Goal: Task Accomplishment & Management: Complete application form

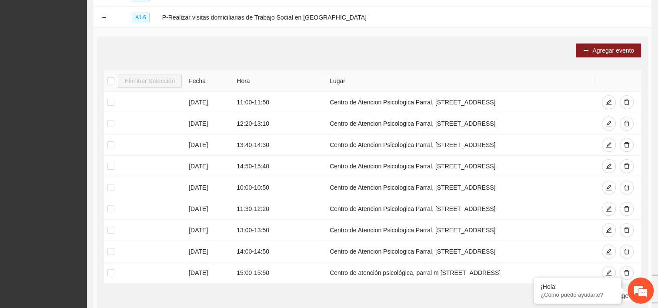
scroll to position [224, 0]
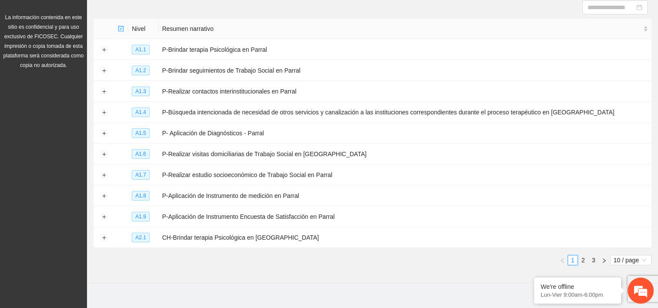
scroll to position [96, 0]
click at [104, 150] on button "Expand row" at bounding box center [103, 153] width 7 height 7
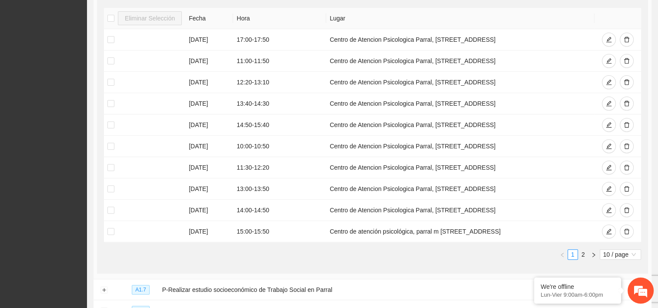
scroll to position [297, 0]
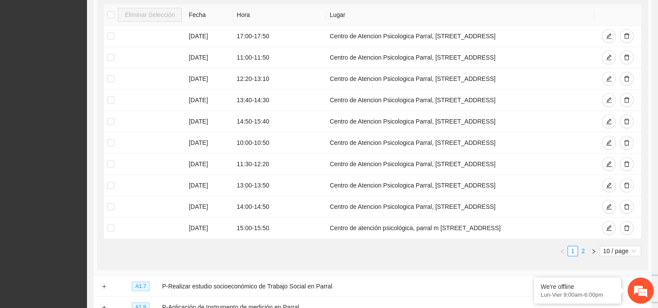
click at [585, 251] on link "2" at bounding box center [583, 251] width 10 height 10
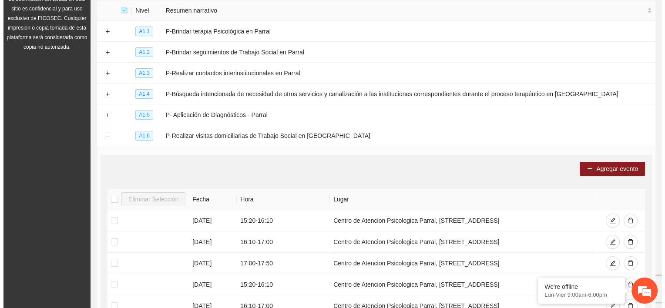
scroll to position [114, 0]
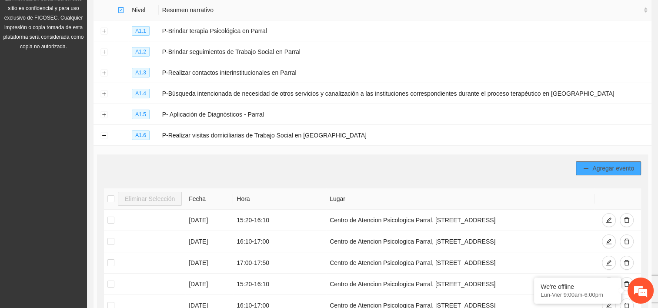
click at [605, 170] on span "Agregar evento" at bounding box center [613, 169] width 42 height 10
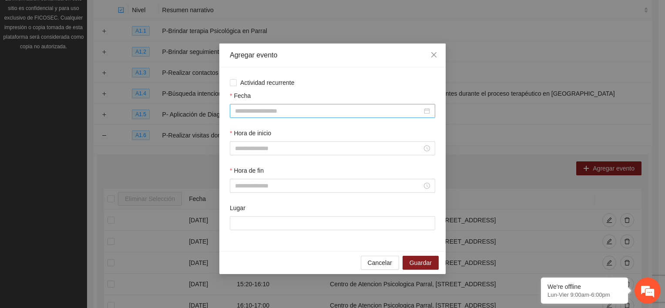
click at [307, 117] on div at bounding box center [332, 111] width 205 height 14
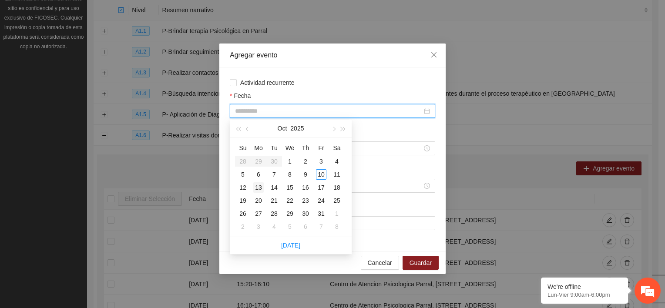
type input "**********"
click at [258, 189] on div "13" at bounding box center [258, 187] width 10 height 10
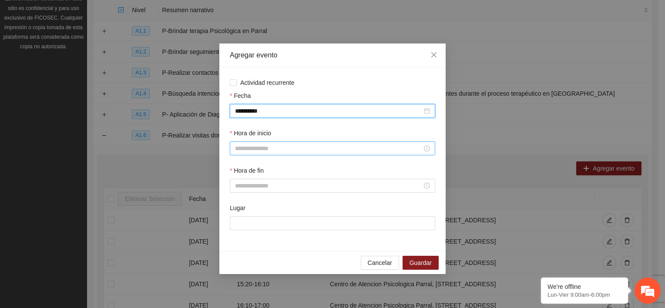
click at [257, 150] on input "Hora de inicio" at bounding box center [328, 149] width 187 height 10
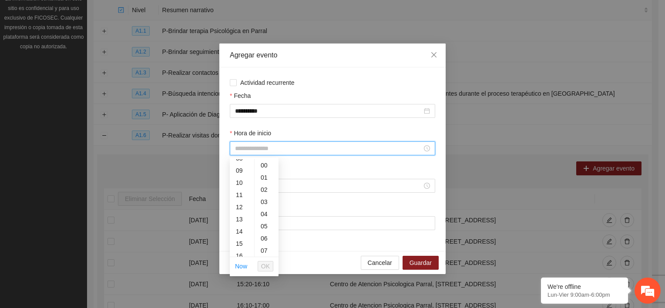
scroll to position [122, 0]
click at [242, 240] on div "16" at bounding box center [242, 238] width 24 height 12
type input "*****"
click at [265, 264] on span "OK" at bounding box center [265, 266] width 9 height 10
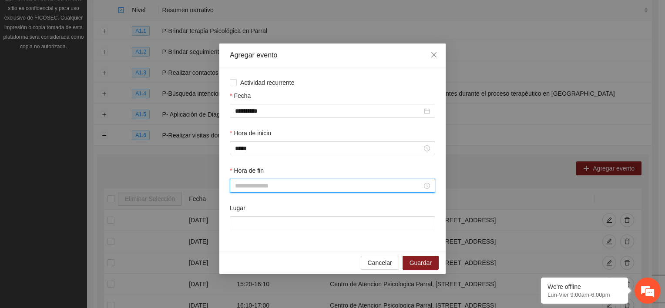
click at [254, 186] on input "Hora de fin" at bounding box center [328, 186] width 187 height 10
click at [242, 124] on div "16" at bounding box center [242, 123] width 24 height 12
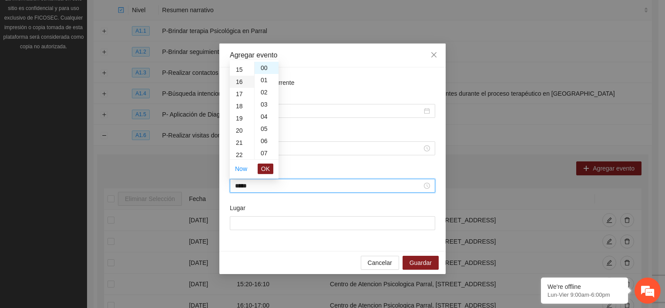
scroll to position [195, 0]
click at [264, 136] on div "50" at bounding box center [266, 137] width 24 height 12
type input "*****"
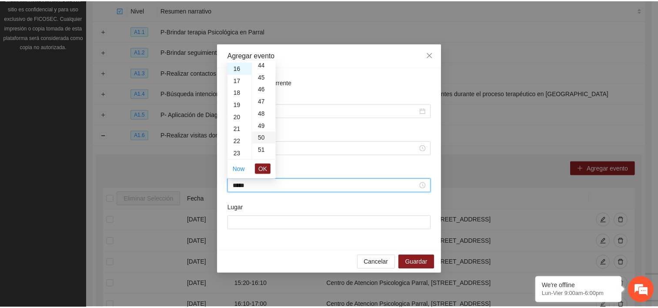
scroll to position [609, 0]
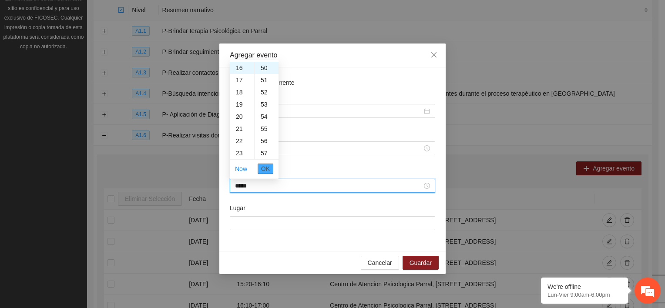
click at [266, 167] on span "OK" at bounding box center [265, 169] width 9 height 10
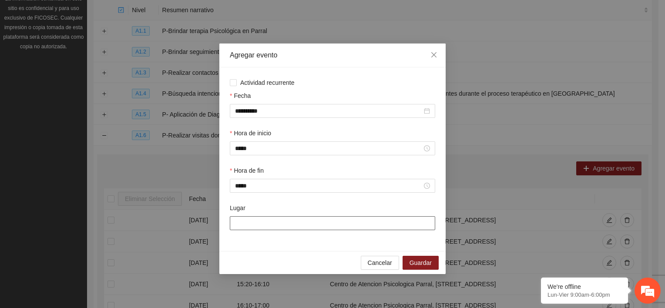
click at [256, 226] on input "Lugar" at bounding box center [332, 223] width 205 height 14
type input "**********"
click at [414, 266] on span "Guardar" at bounding box center [420, 263] width 22 height 10
